Goal: Check status

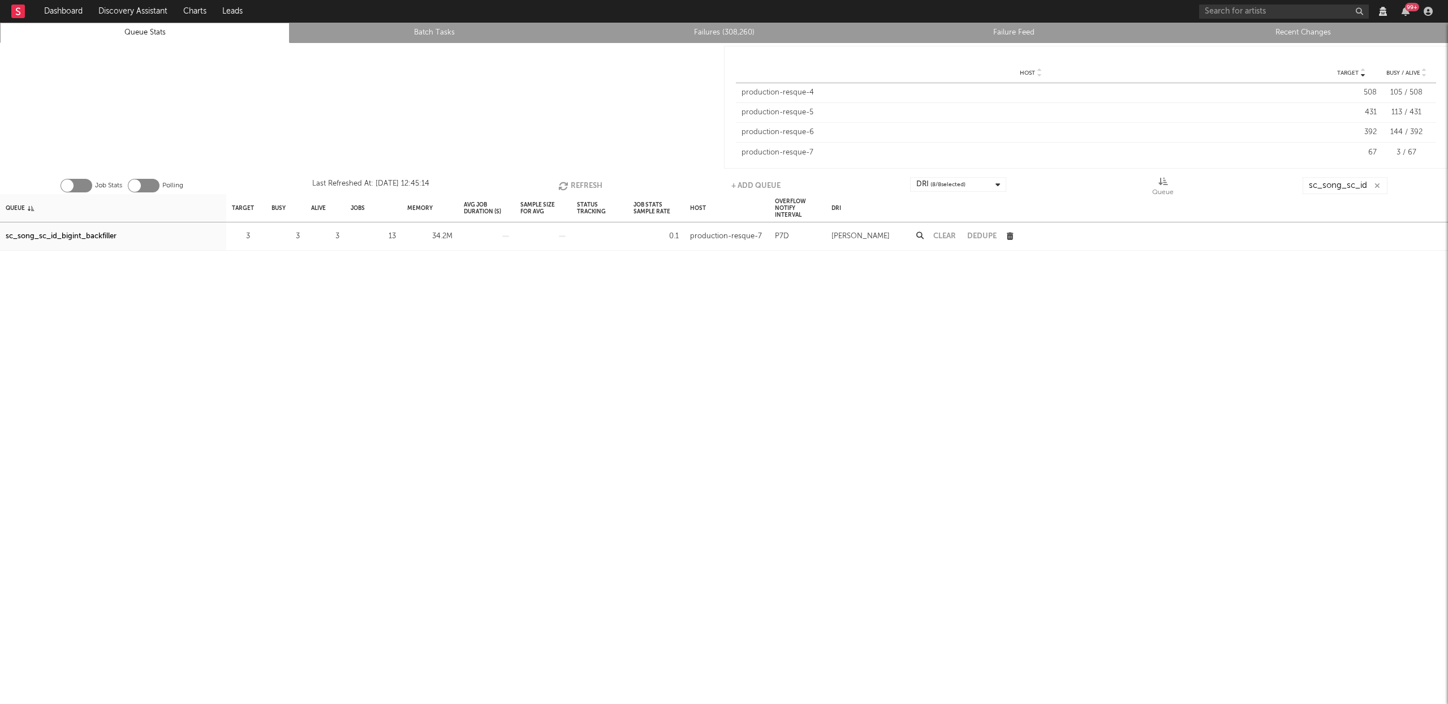
click at [581, 180] on button "Refresh" at bounding box center [580, 185] width 44 height 17
click at [97, 238] on div "sc_song_sc_id_bigint_backfiller" at bounding box center [61, 237] width 111 height 14
click at [568, 182] on button "Refresh" at bounding box center [580, 185] width 44 height 17
click at [561, 183] on icon "button" at bounding box center [564, 186] width 12 height 10
click at [566, 183] on icon "button" at bounding box center [565, 186] width 12 height 10
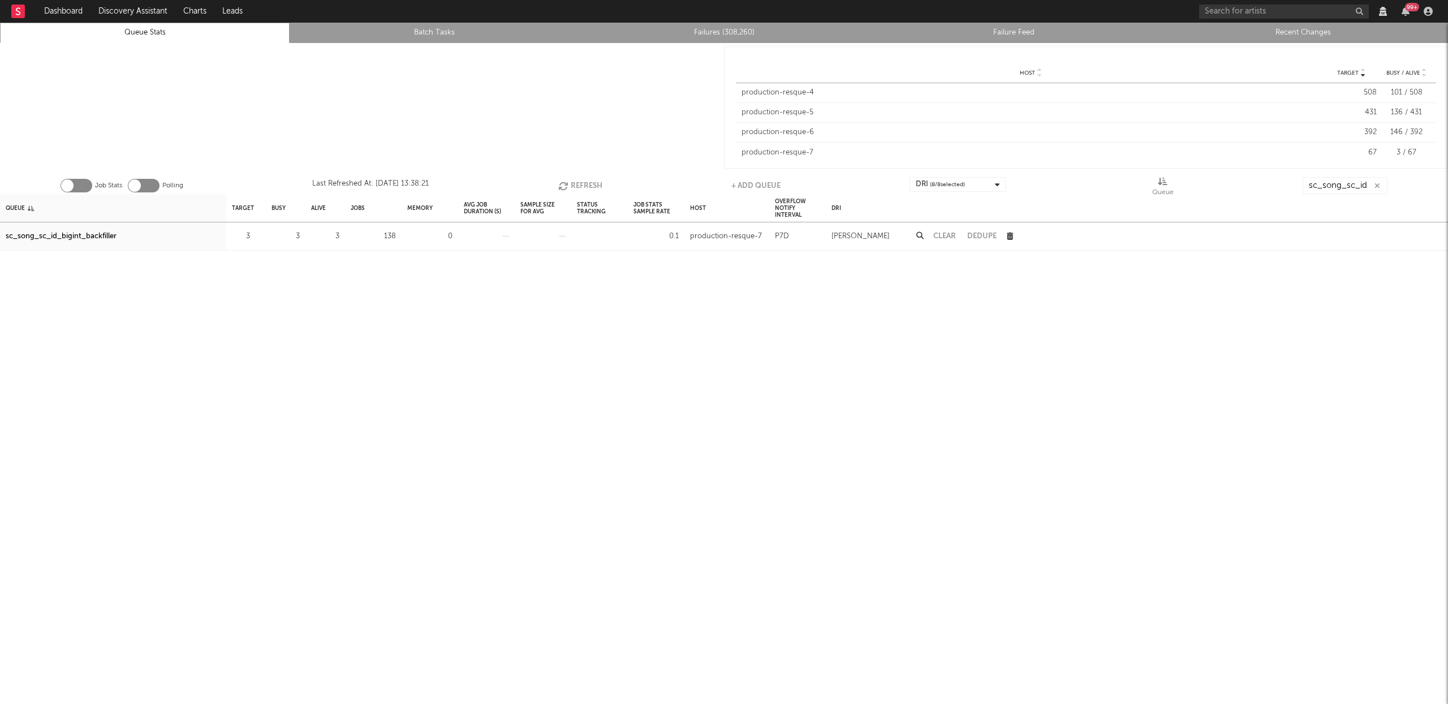
click at [581, 184] on button "Refresh" at bounding box center [580, 185] width 44 height 17
click at [568, 183] on button "Refresh" at bounding box center [580, 185] width 44 height 17
click at [575, 186] on button "Refresh" at bounding box center [580, 185] width 44 height 17
click at [578, 184] on button "Refresh" at bounding box center [580, 185] width 44 height 17
click at [574, 182] on button "Refresh" at bounding box center [581, 185] width 44 height 17
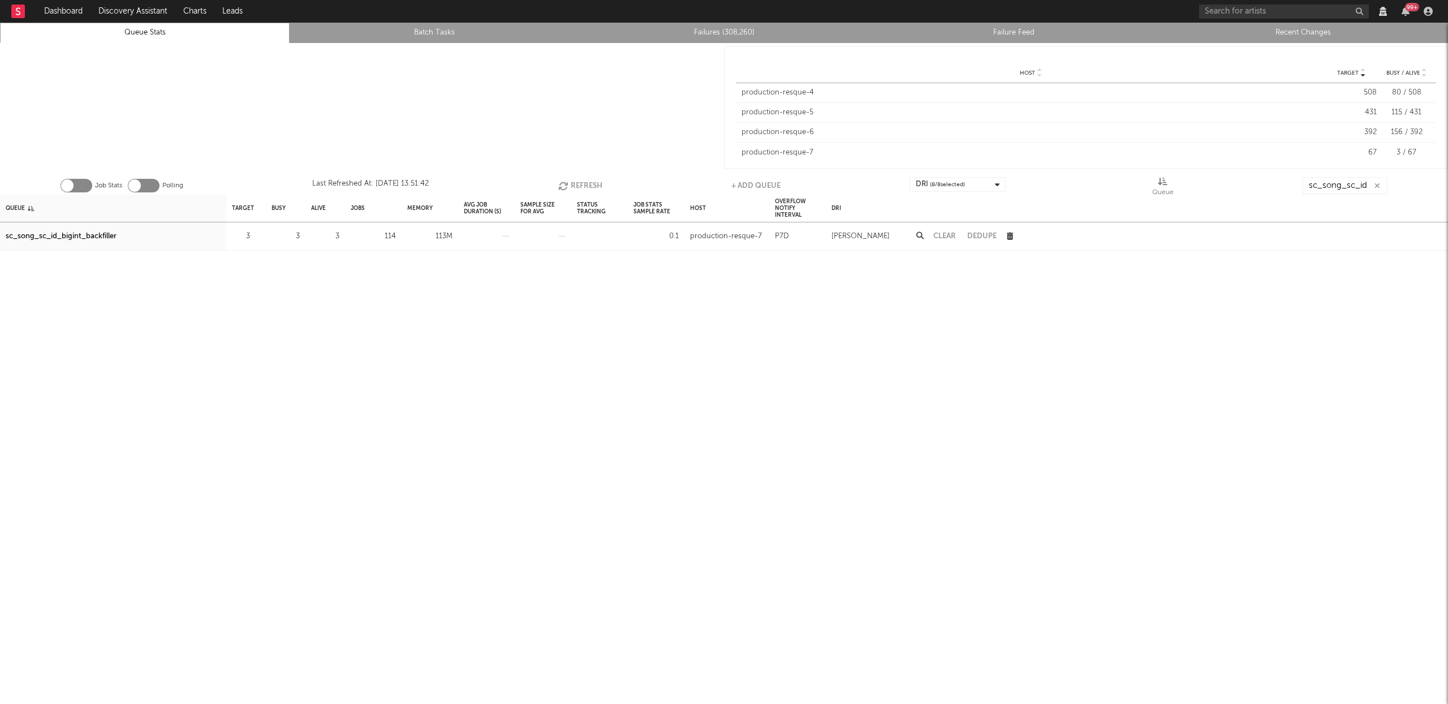
click at [574, 182] on button "Refresh" at bounding box center [580, 185] width 44 height 17
click at [578, 187] on button "Refresh" at bounding box center [580, 185] width 44 height 17
click at [589, 185] on button "Refresh" at bounding box center [580, 185] width 44 height 17
click at [560, 181] on icon "button" at bounding box center [564, 186] width 12 height 10
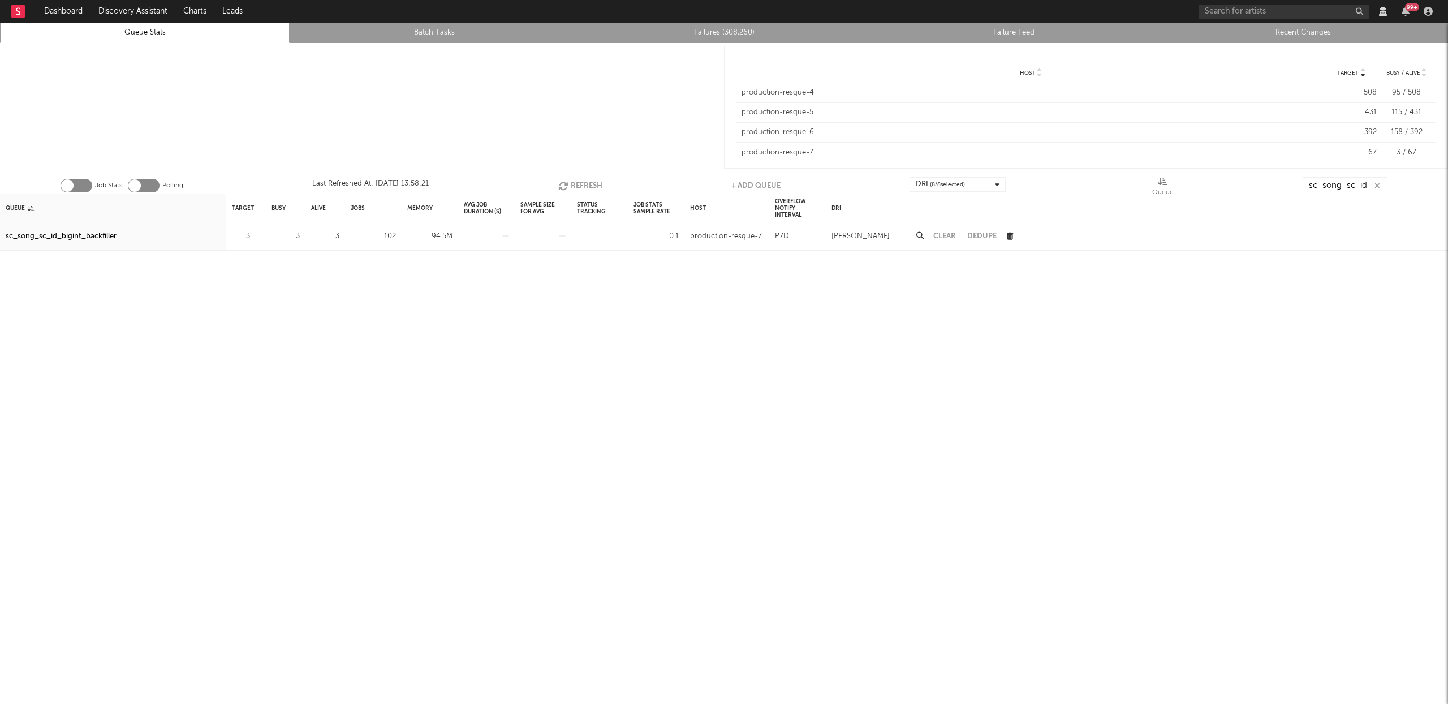
click at [585, 184] on button "Refresh" at bounding box center [580, 185] width 44 height 17
click at [567, 181] on icon "button" at bounding box center [565, 186] width 12 height 10
click at [576, 183] on button "Refresh" at bounding box center [581, 185] width 44 height 17
click at [575, 186] on button "Refresh" at bounding box center [581, 185] width 44 height 17
click at [584, 186] on button "Refresh" at bounding box center [581, 185] width 44 height 17
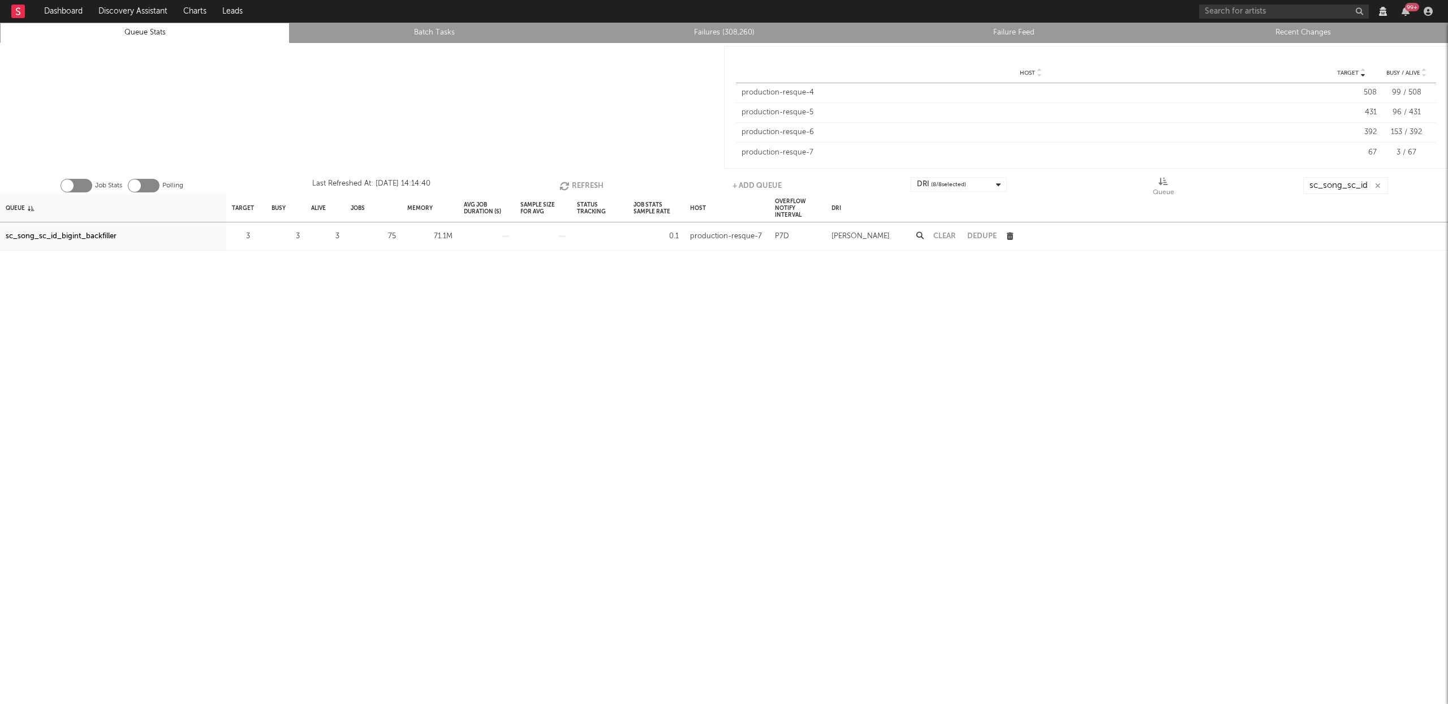
click at [580, 180] on button "Refresh" at bounding box center [581, 185] width 44 height 17
click at [573, 187] on button "Refresh" at bounding box center [580, 185] width 44 height 17
click at [580, 188] on button "Refresh" at bounding box center [580, 185] width 44 height 17
click at [580, 188] on button "Refresh" at bounding box center [581, 185] width 44 height 17
click at [566, 184] on icon "button" at bounding box center [565, 186] width 12 height 10
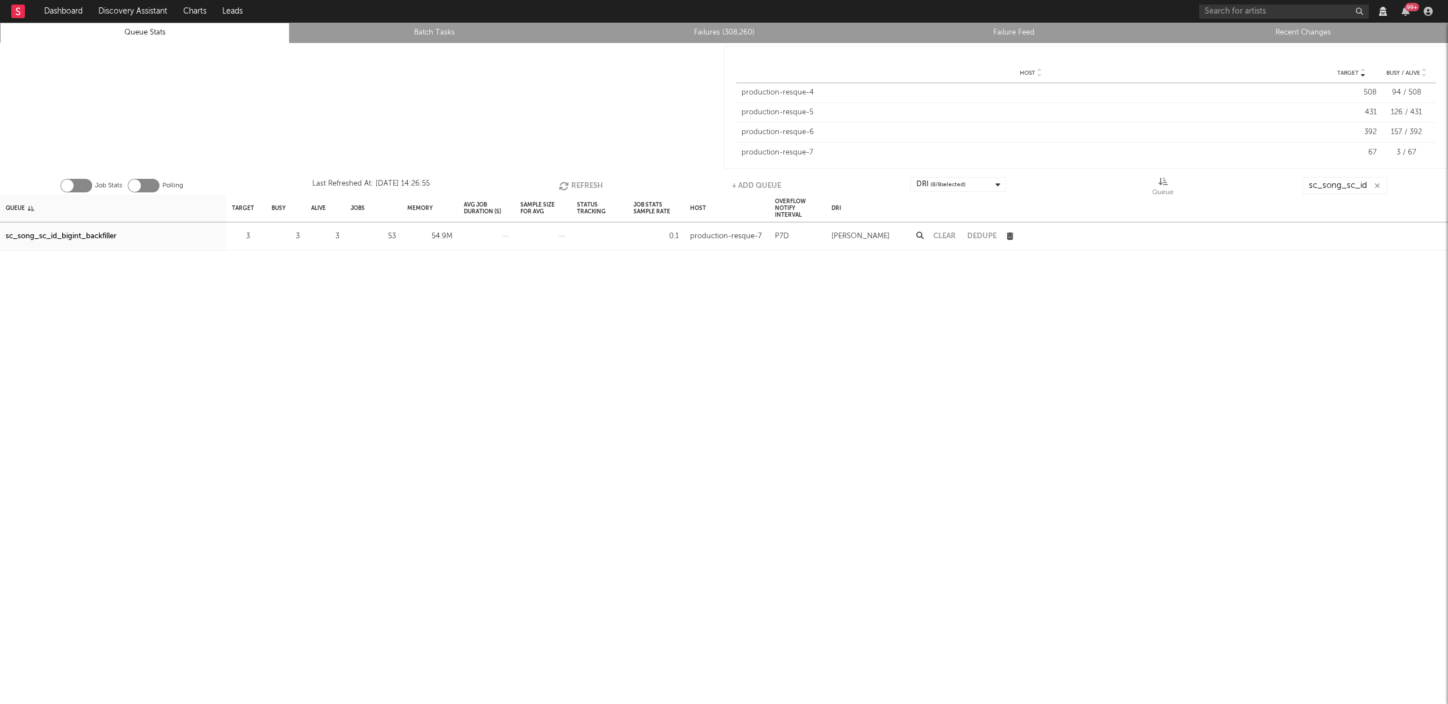
click at [566, 184] on icon "button" at bounding box center [565, 186] width 12 height 10
click at [575, 184] on button "Refresh" at bounding box center [581, 185] width 44 height 17
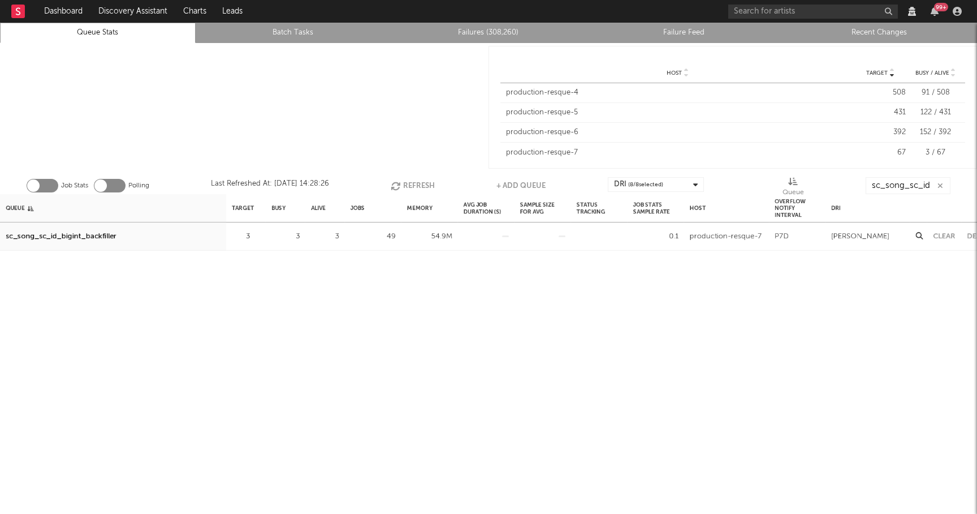
click at [425, 180] on button "Refresh" at bounding box center [413, 185] width 44 height 17
click at [406, 180] on button "Refresh" at bounding box center [412, 185] width 44 height 17
click at [416, 186] on button "Refresh" at bounding box center [413, 185] width 44 height 17
click at [407, 184] on button "Refresh" at bounding box center [413, 185] width 44 height 17
click at [415, 180] on button "Refresh" at bounding box center [413, 185] width 44 height 17
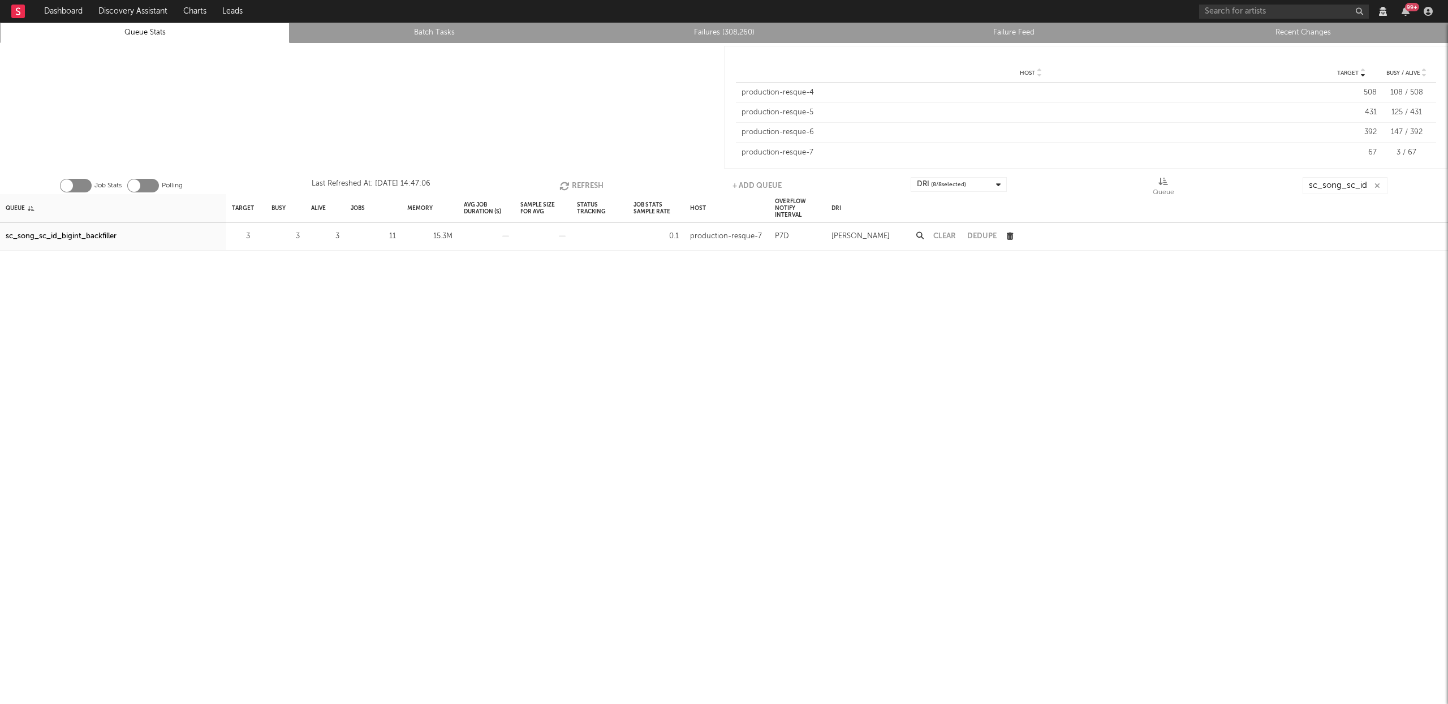
click at [567, 183] on icon "button" at bounding box center [565, 186] width 12 height 10
